Goal: Complete application form

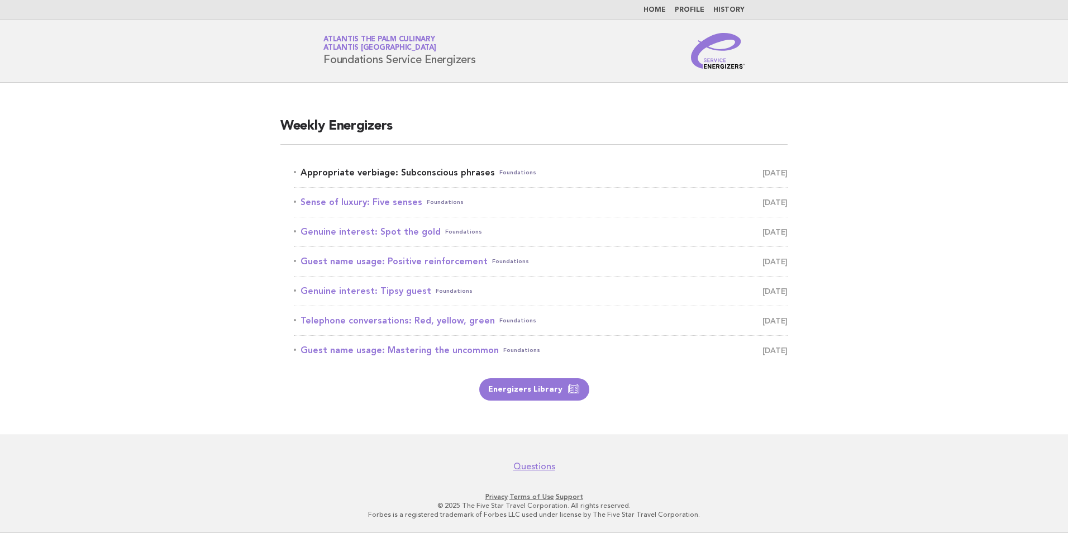
click at [392, 175] on link "Appropriate verbiage: Subconscious phrases Foundations [DATE]" at bounding box center [541, 173] width 494 height 16
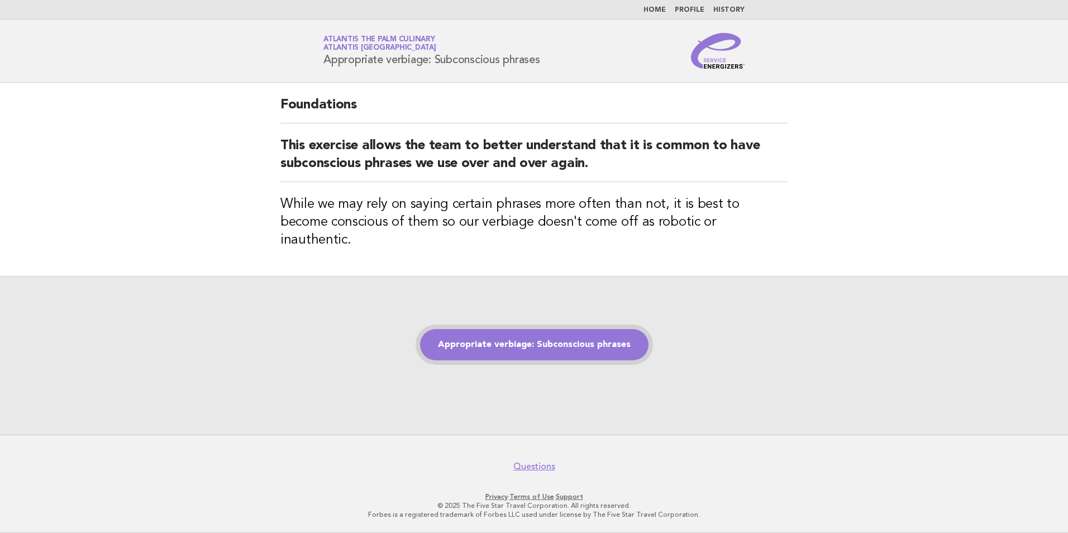
click at [502, 340] on link "Appropriate verbiage: Subconscious phrases" at bounding box center [534, 344] width 228 height 31
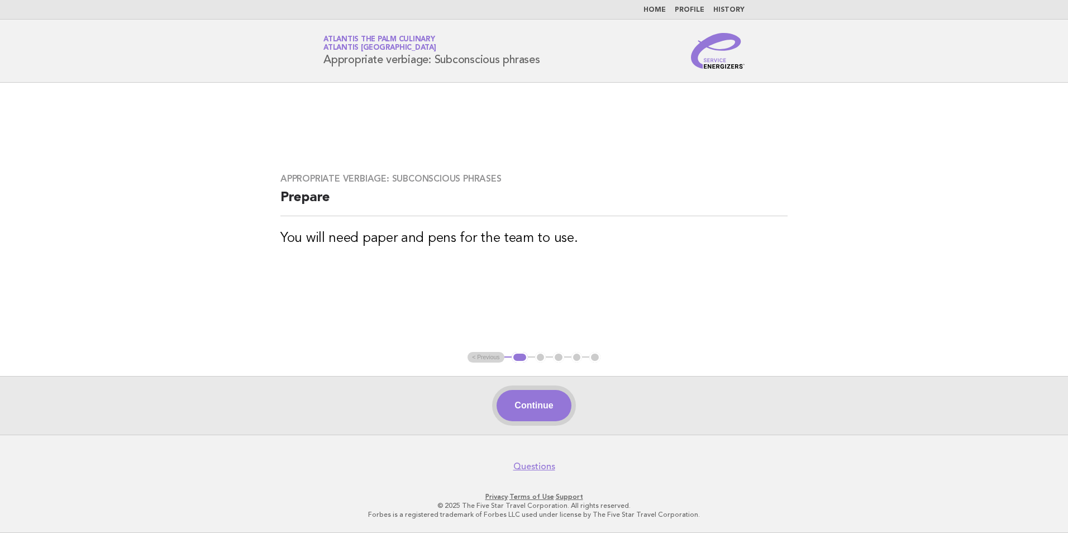
click at [555, 405] on button "Continue" at bounding box center [533, 405] width 74 height 31
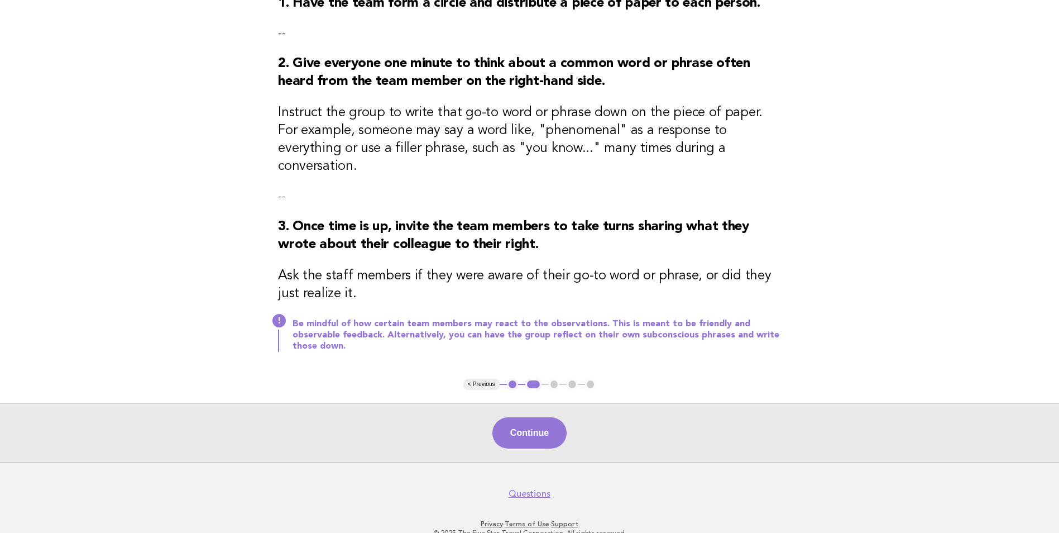
scroll to position [159, 0]
click at [528, 417] on button "Continue" at bounding box center [530, 432] width 74 height 31
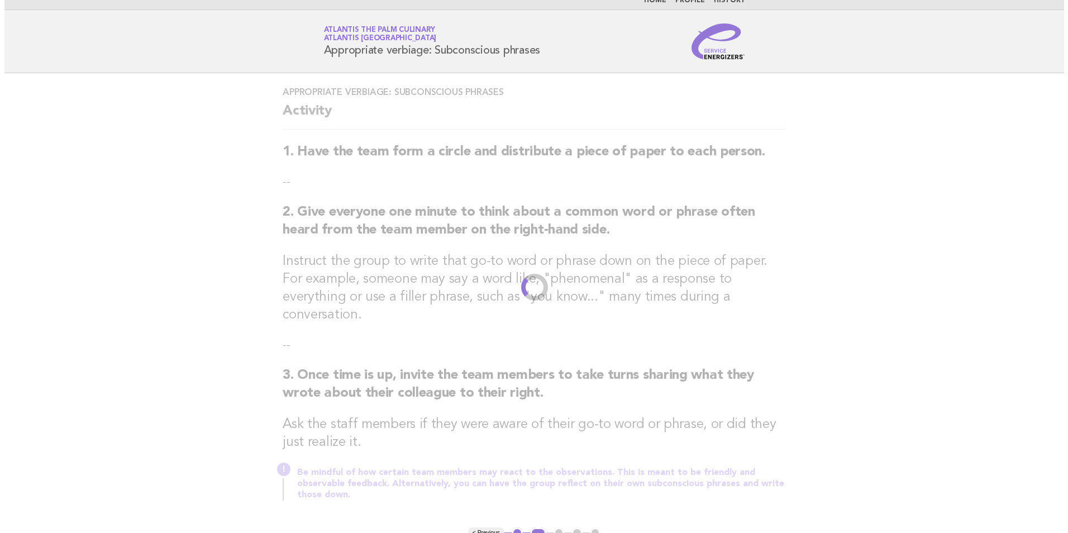
scroll to position [0, 0]
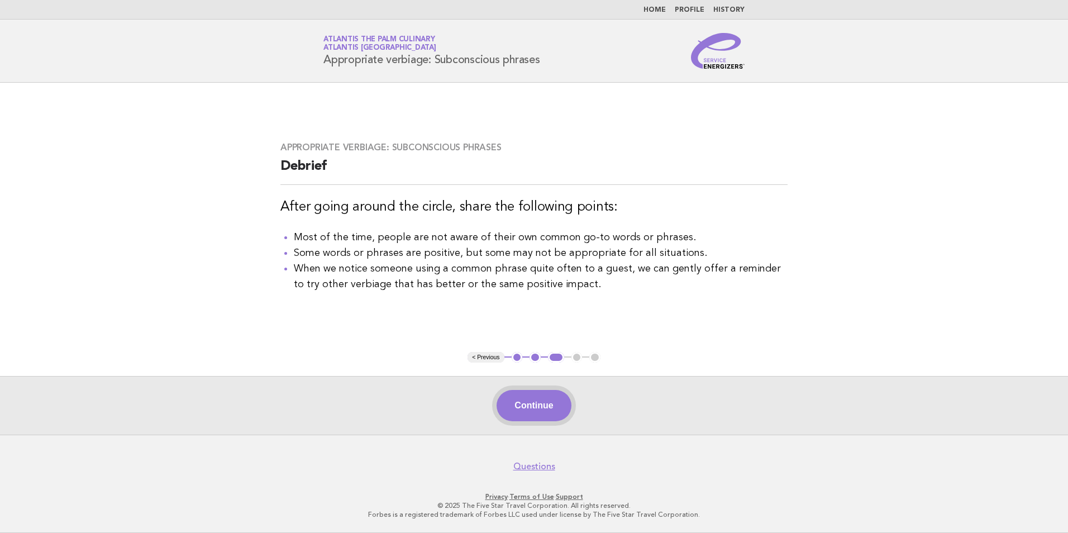
click at [538, 401] on button "Continue" at bounding box center [533, 405] width 74 height 31
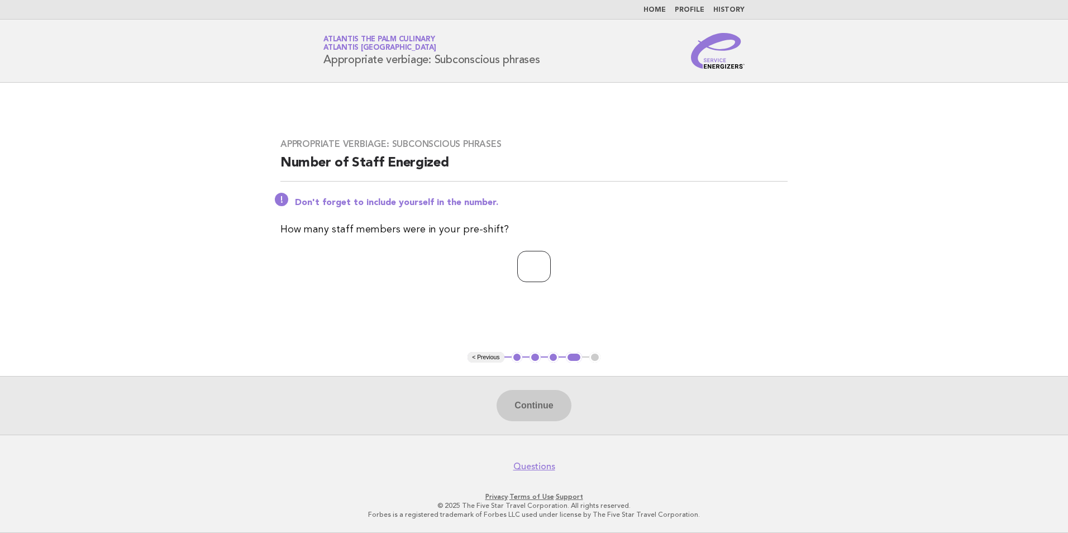
click at [551, 261] on input "*" at bounding box center [534, 266] width 34 height 31
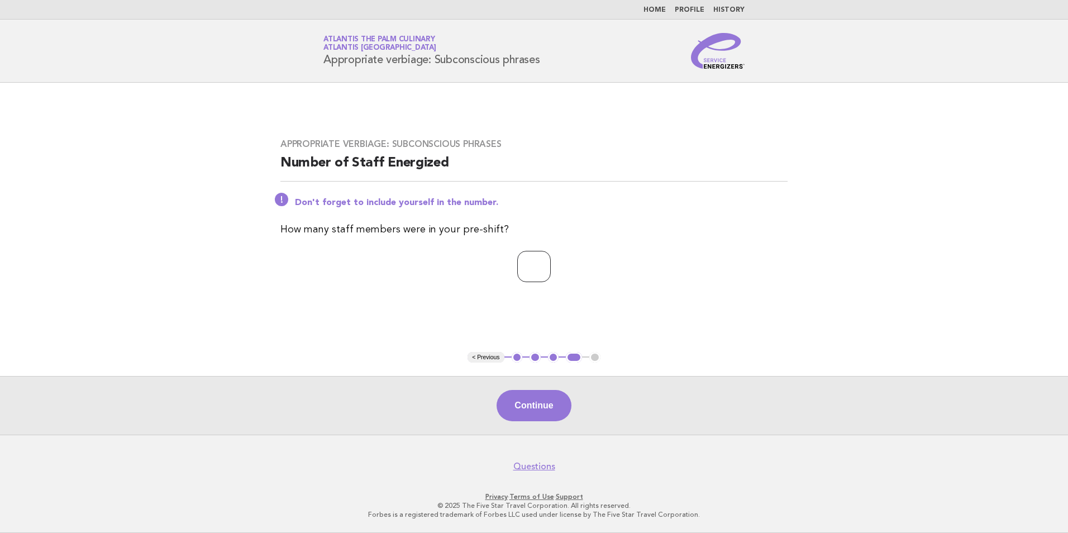
click at [551, 261] on input "*" at bounding box center [534, 266] width 34 height 31
type input "**"
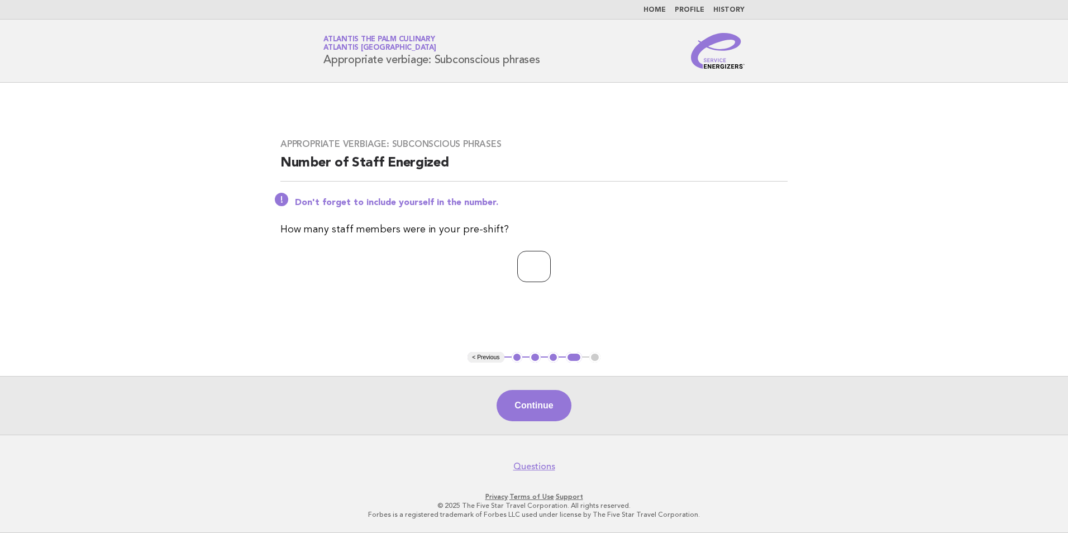
click at [551, 261] on input "**" at bounding box center [534, 266] width 34 height 31
click at [528, 415] on button "Continue" at bounding box center [533, 405] width 74 height 31
